Goal: Check status: Check status

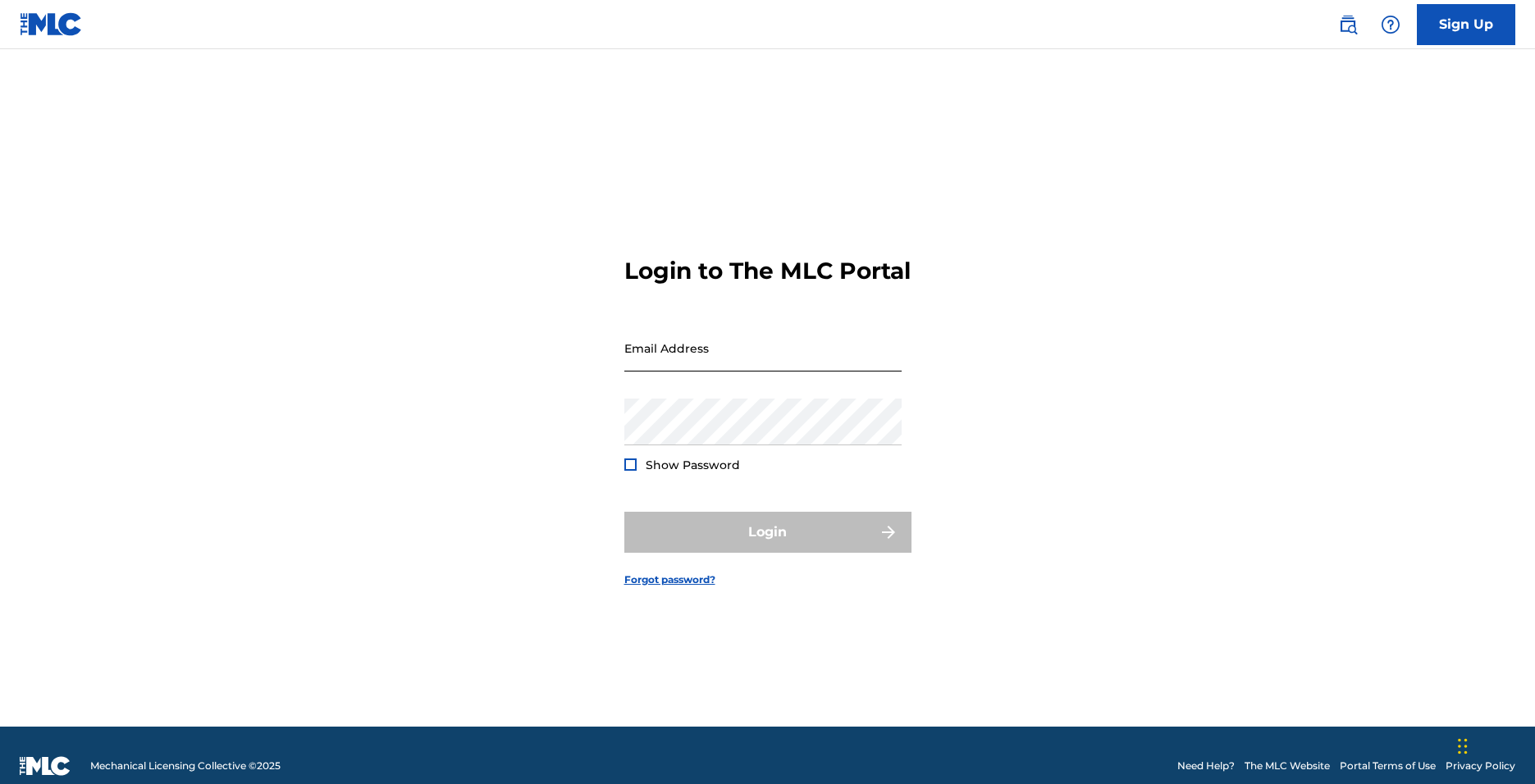
click at [700, 368] on input "Email Address" at bounding box center [763, 348] width 277 height 47
type input "[EMAIL_ADDRESS][DOMAIN_NAME]"
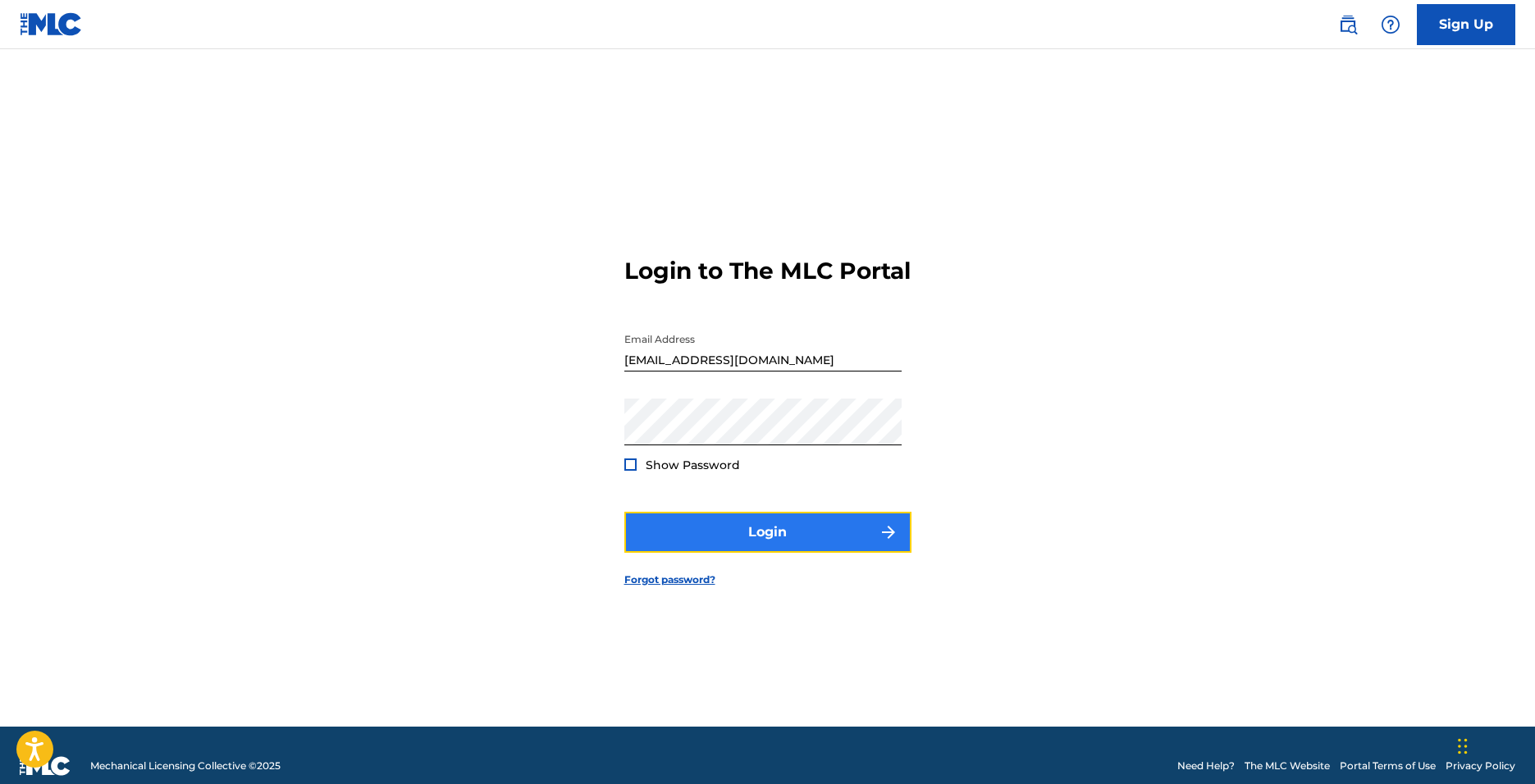
click at [693, 553] on button "Login" at bounding box center [768, 532] width 287 height 41
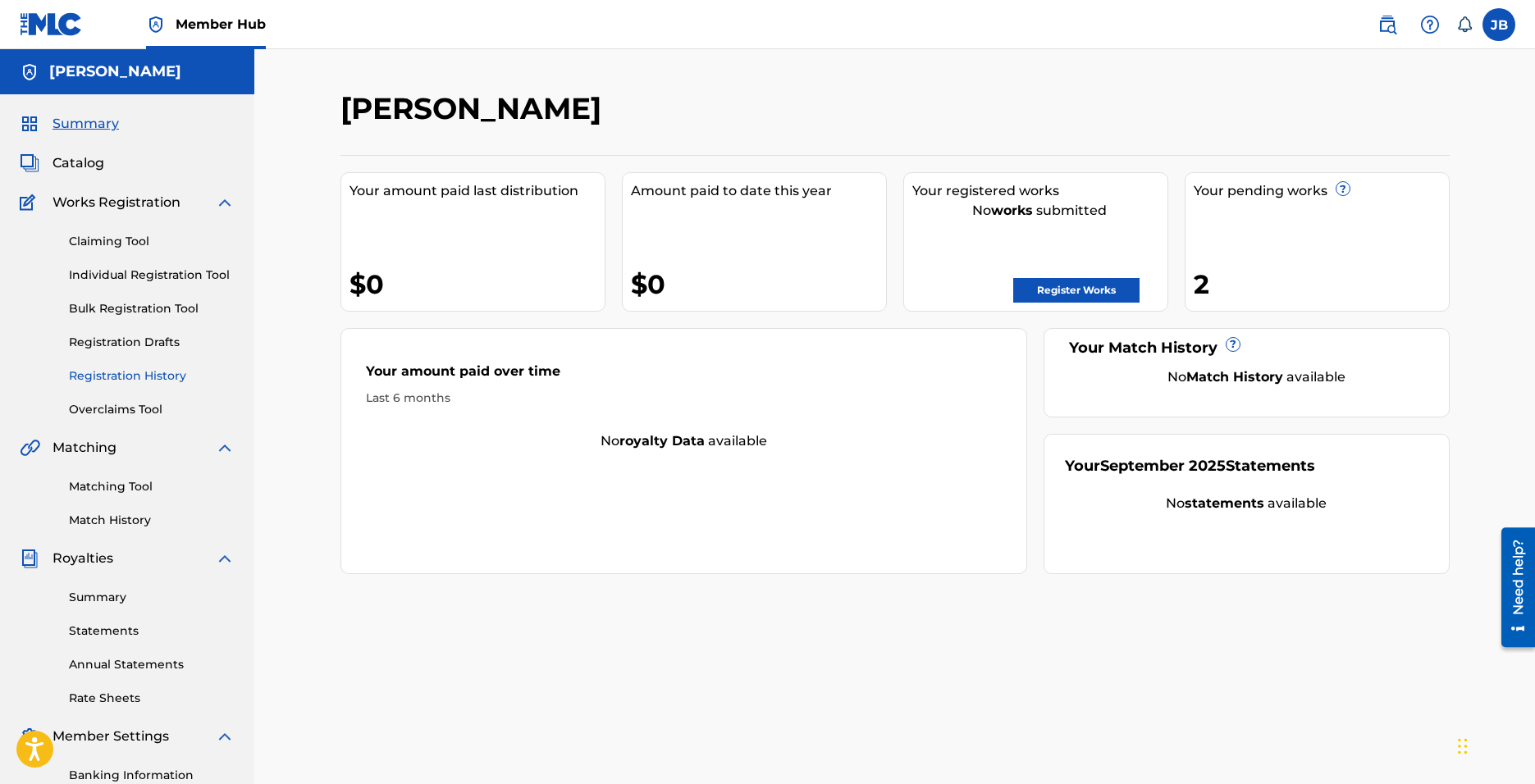
click at [159, 384] on link "Registration History" at bounding box center [152, 376] width 166 height 18
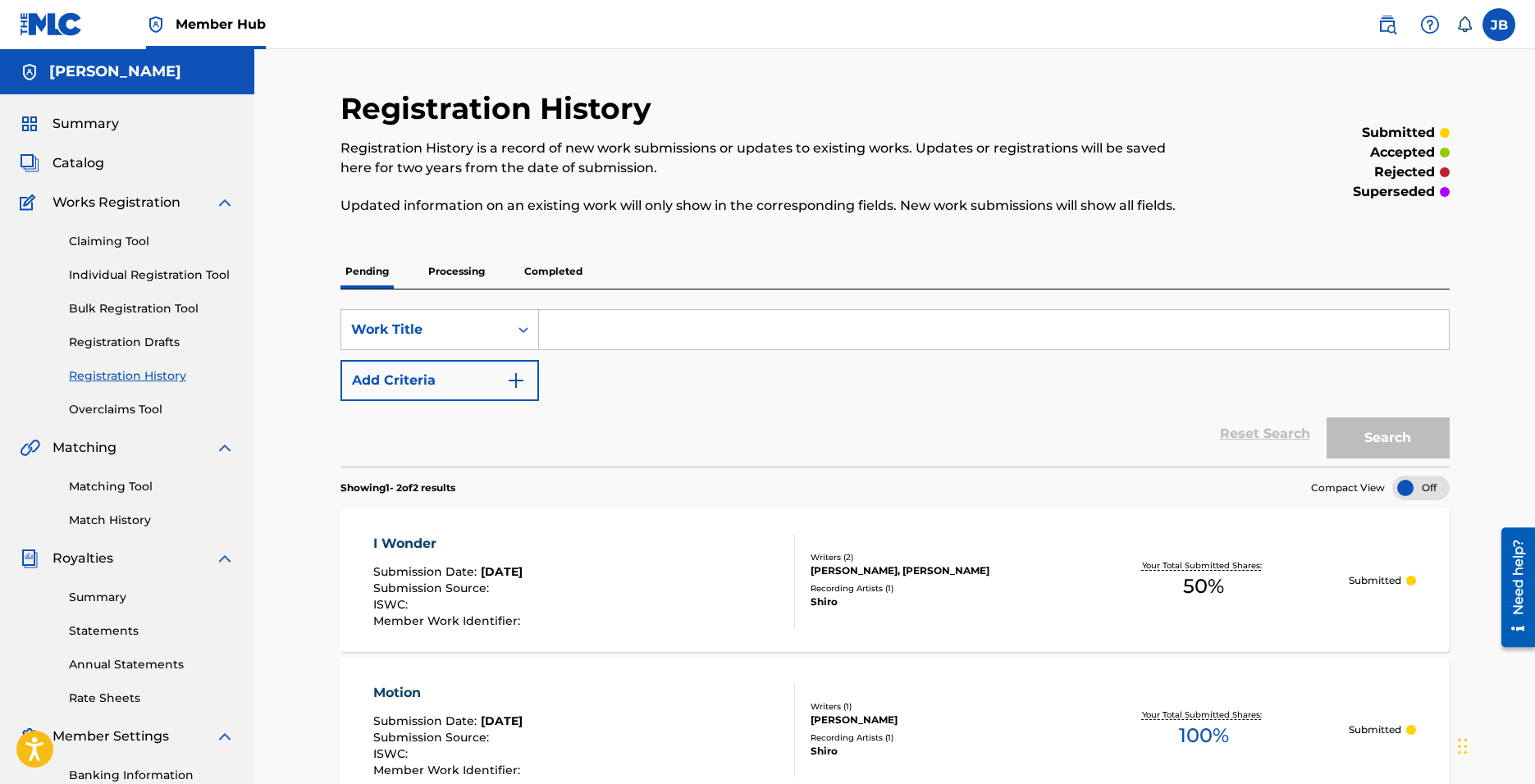
click at [545, 270] on p "Completed" at bounding box center [554, 271] width 68 height 34
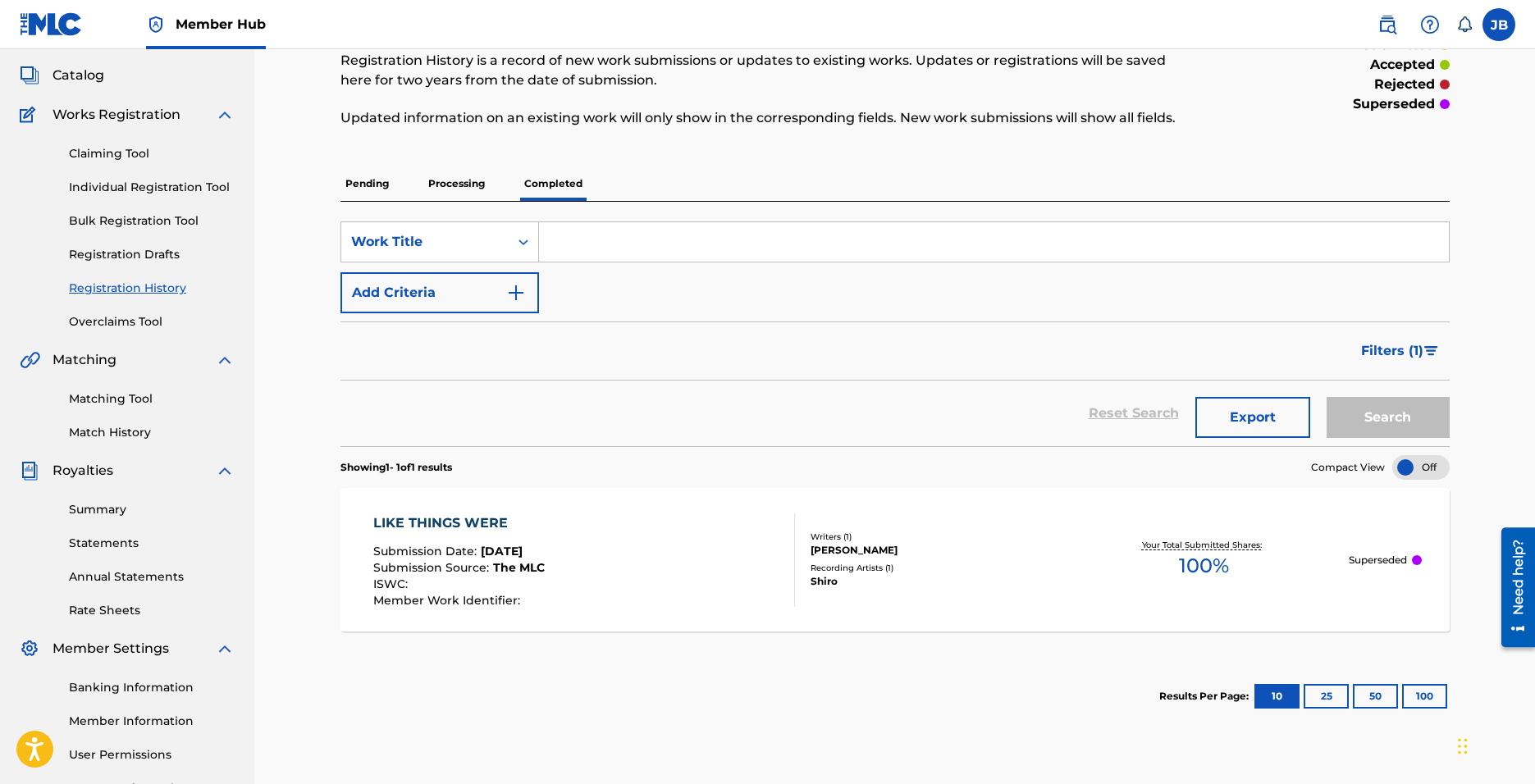
scroll to position [69, 0]
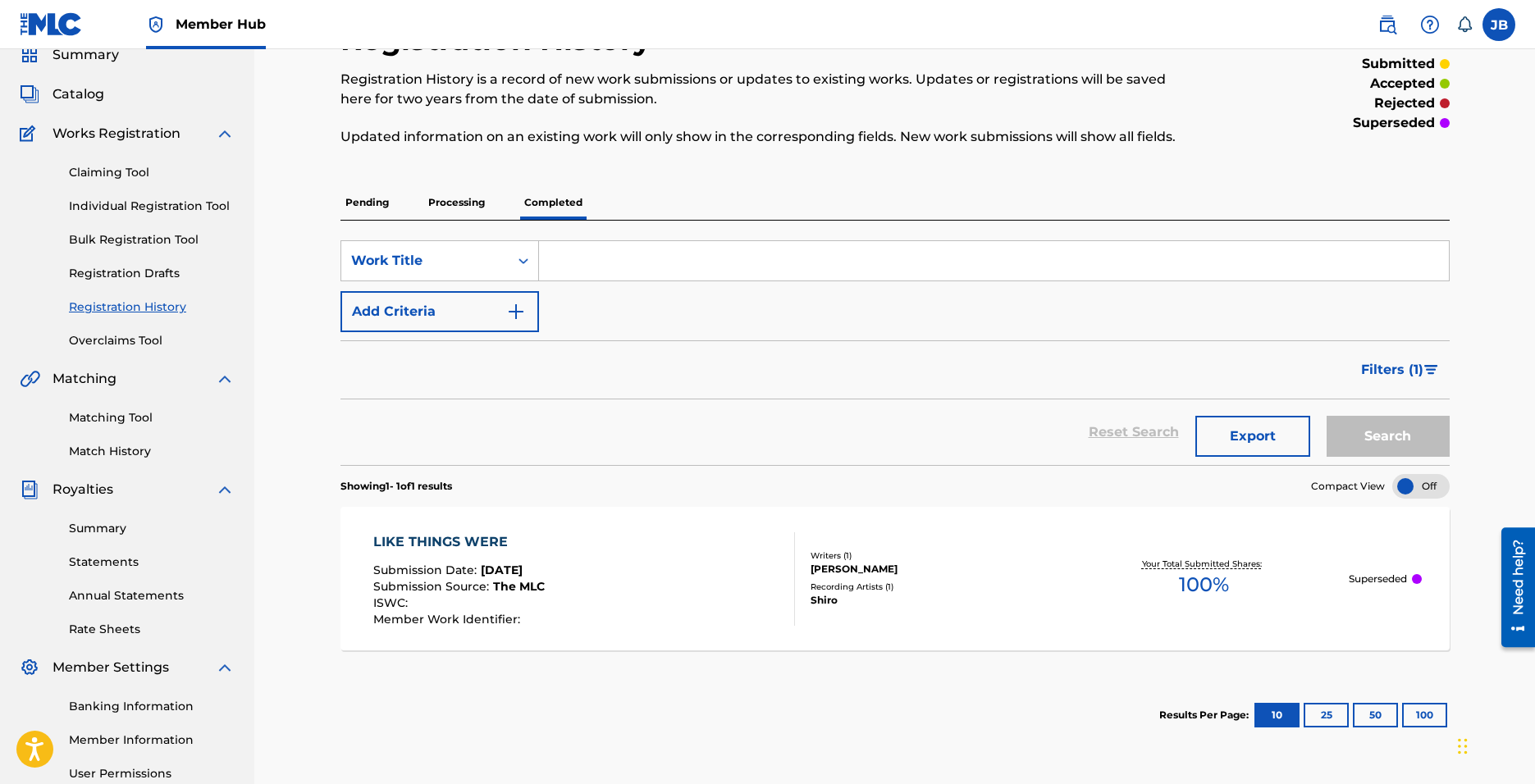
click at [468, 190] on p "Processing" at bounding box center [456, 202] width 66 height 34
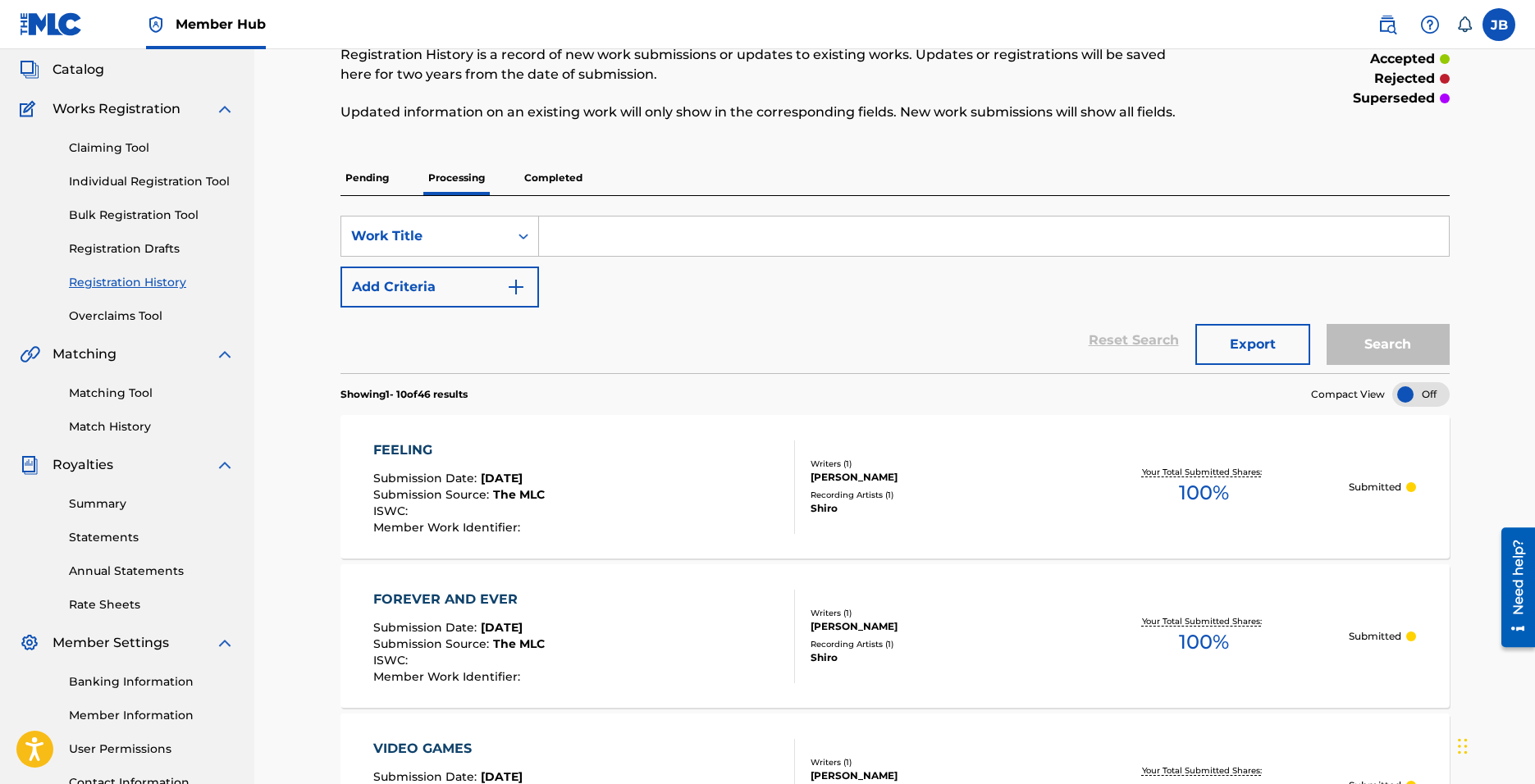
scroll to position [6, 0]
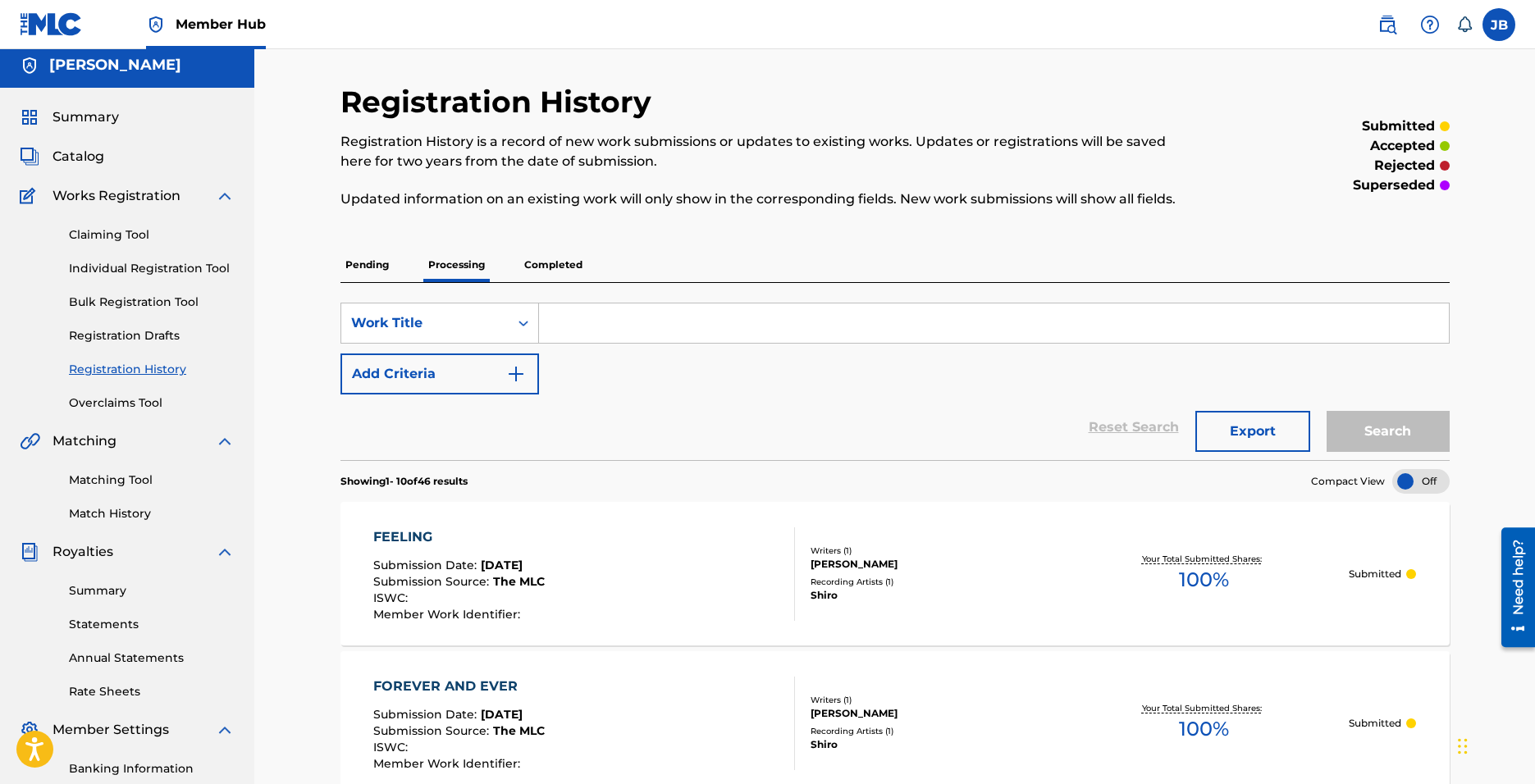
click at [537, 252] on p "Completed" at bounding box center [554, 264] width 68 height 34
